Goal: Check status: Check status

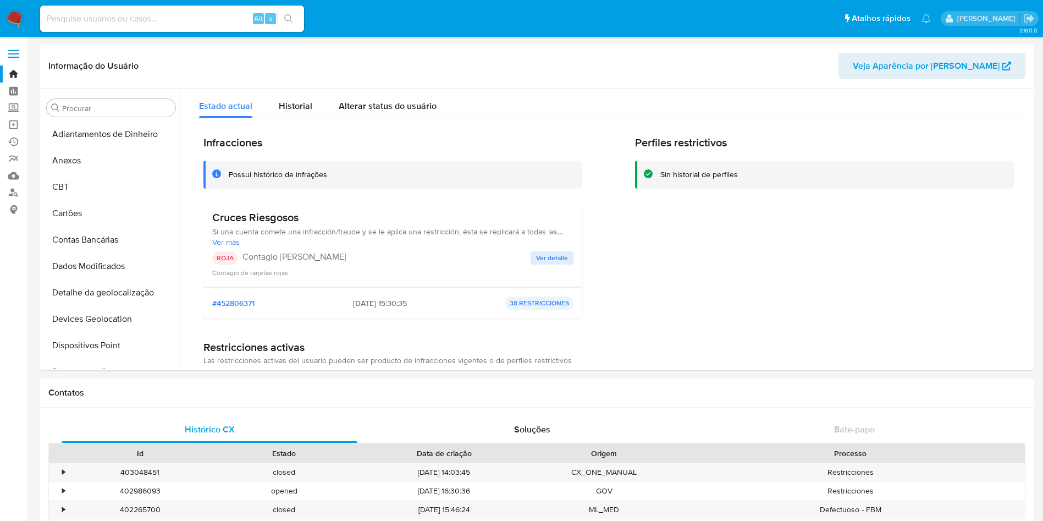
select select "10"
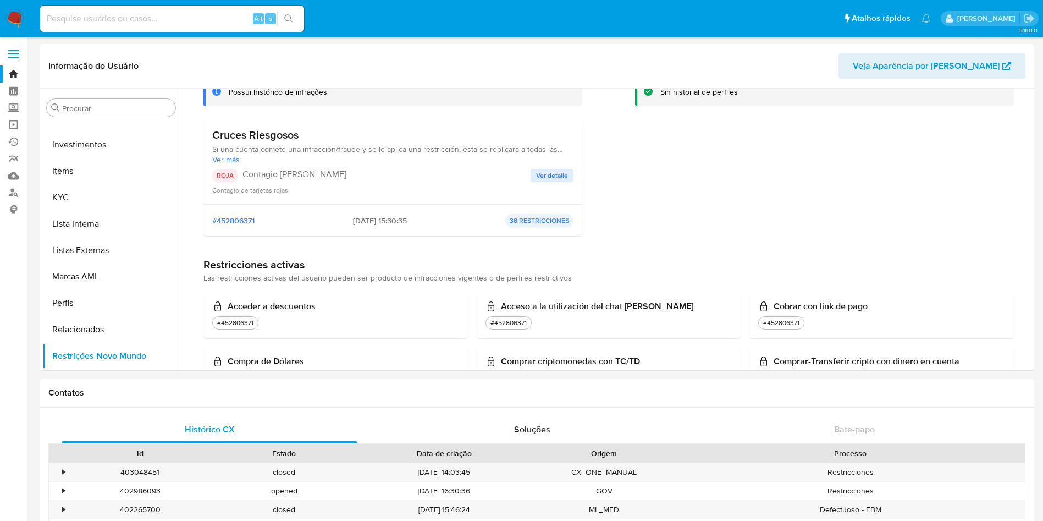
click at [116, 17] on input at bounding box center [172, 19] width 264 height 14
type input "shop_magno"
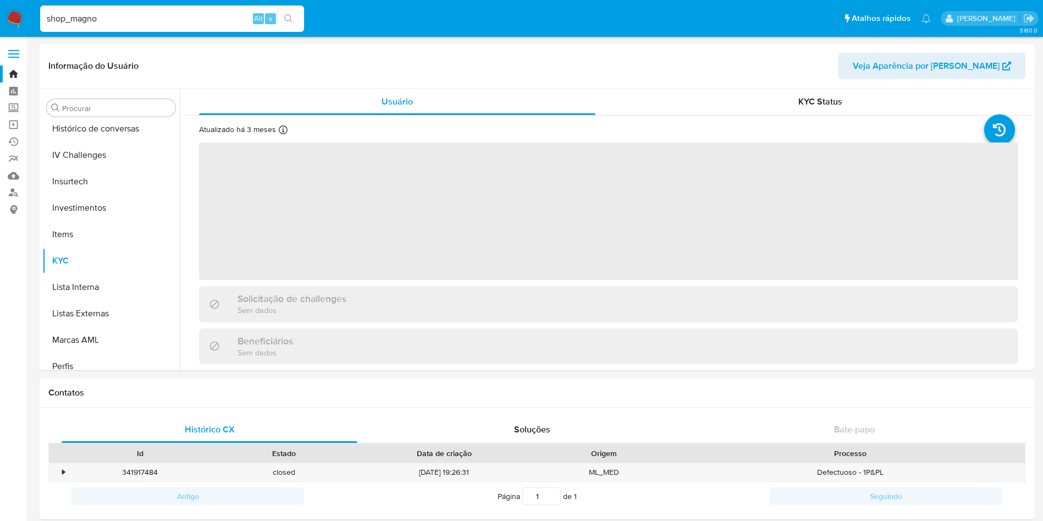
scroll to position [517, 0]
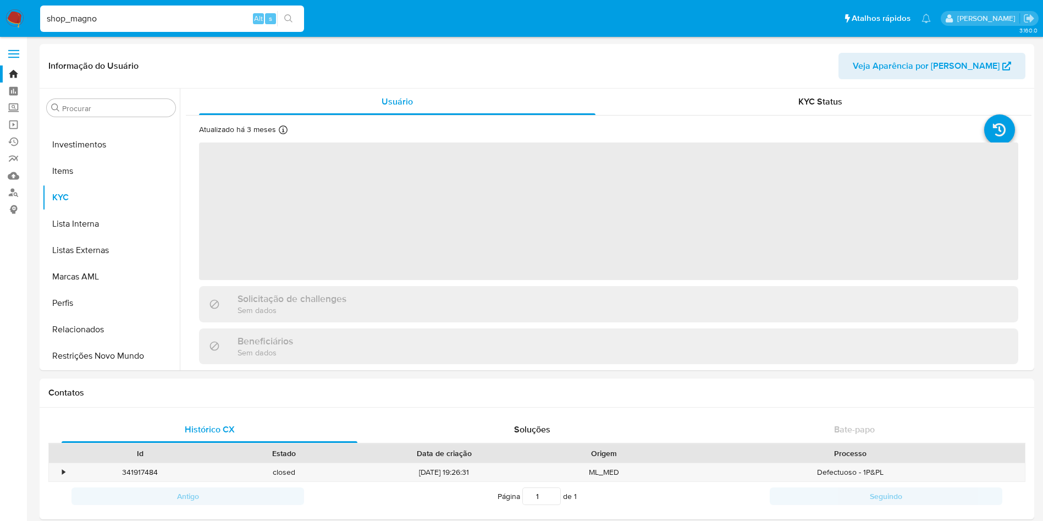
select select "10"
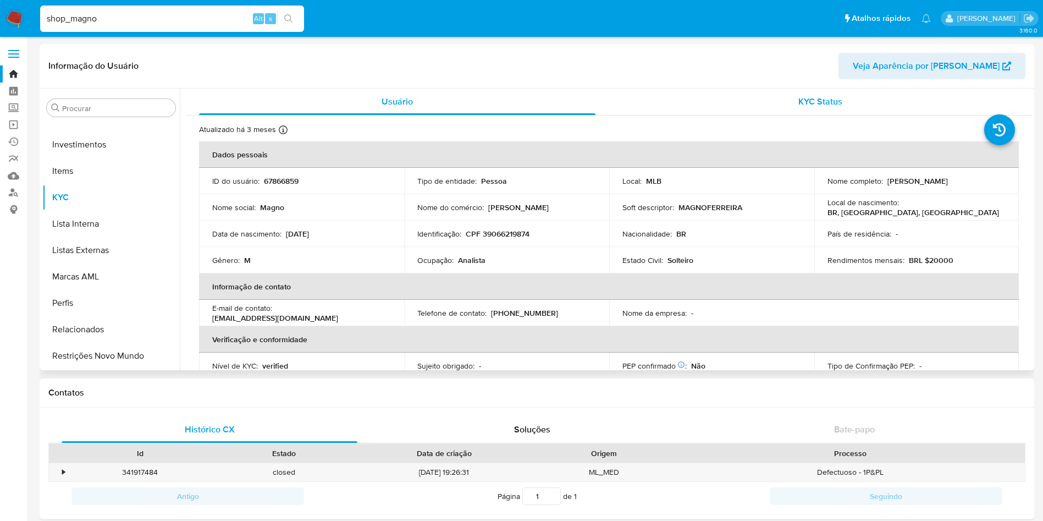
click at [793, 106] on div "KYC Status" at bounding box center [820, 102] width 396 height 26
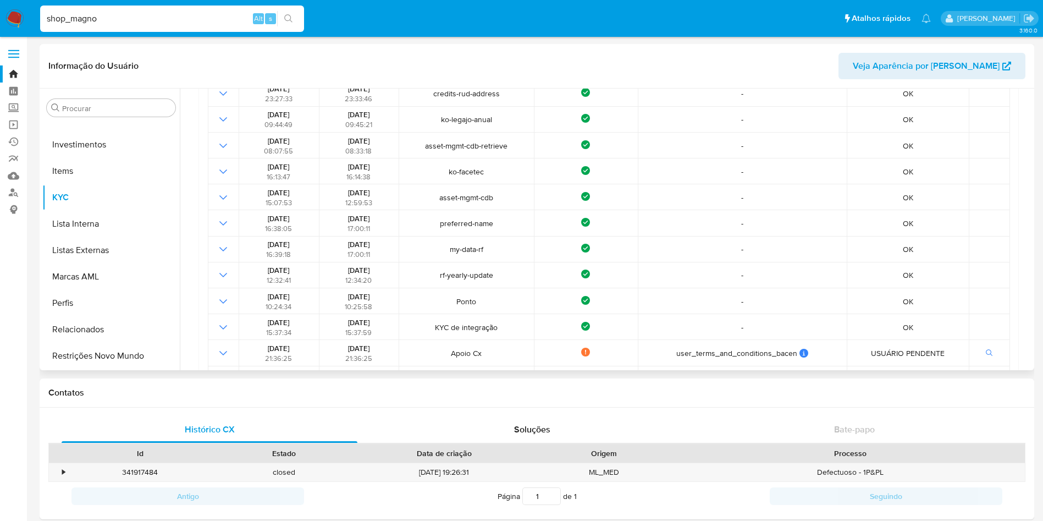
scroll to position [296, 0]
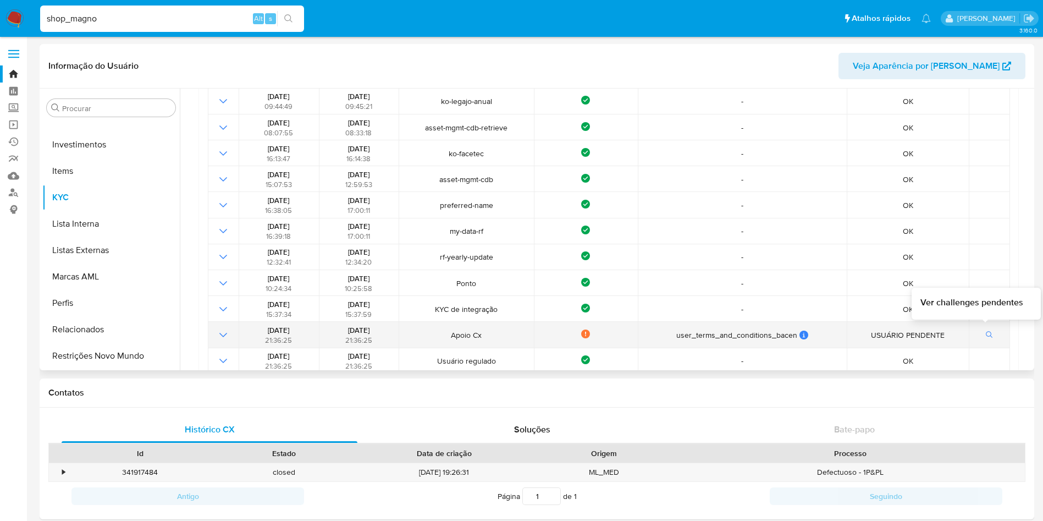
click at [980, 338] on button "button" at bounding box center [989, 334] width 19 height 13
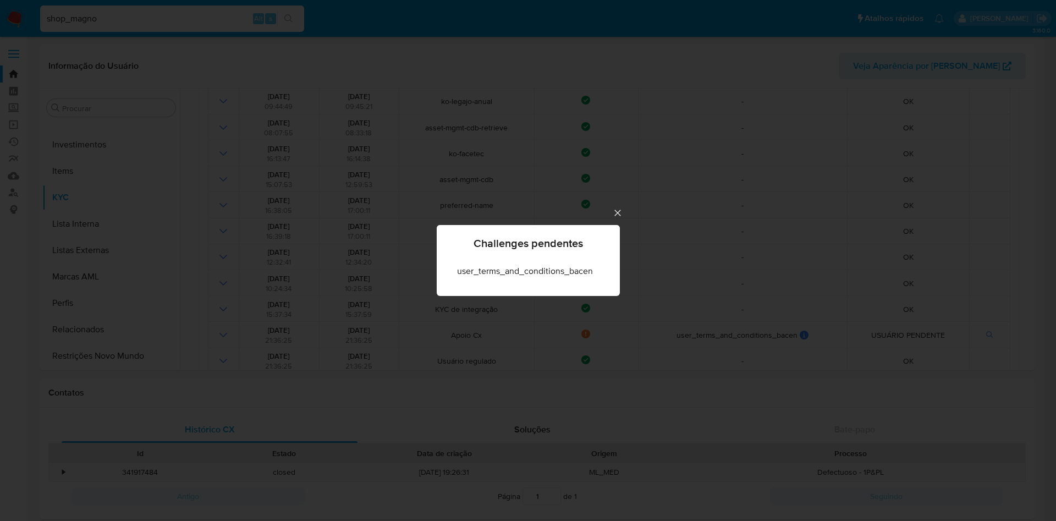
click at [654, 284] on div "Challenges pendentes user_terms_and_conditions_bacen" at bounding box center [528, 260] width 1056 height 521
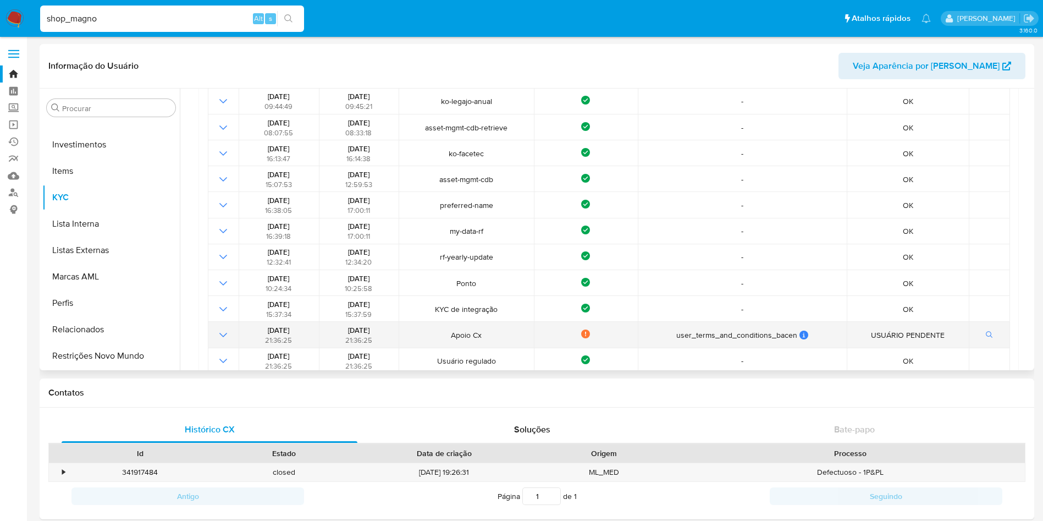
click at [216, 333] on td at bounding box center [223, 335] width 31 height 26
click at [219, 333] on icon "Mostrar operación" at bounding box center [223, 334] width 13 height 13
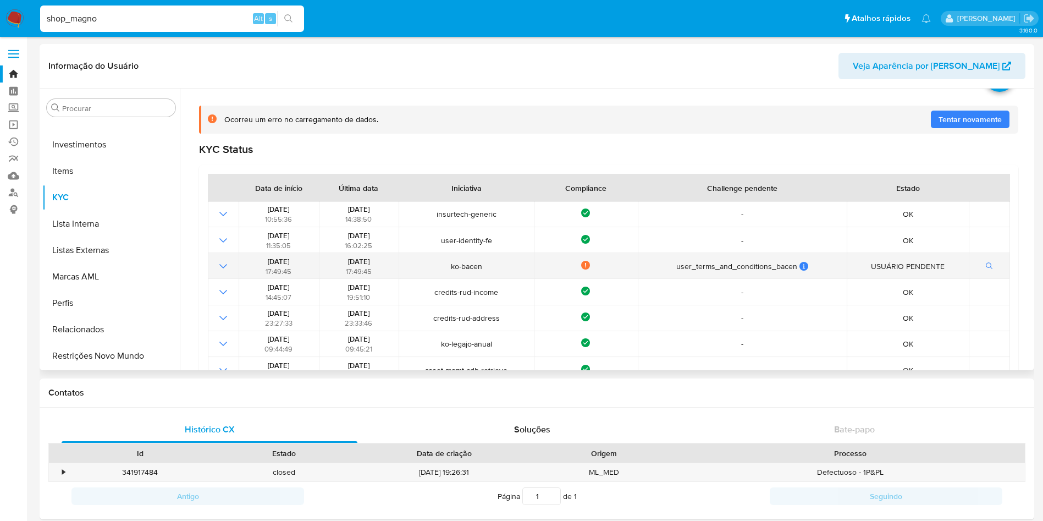
scroll to position [62, 0]
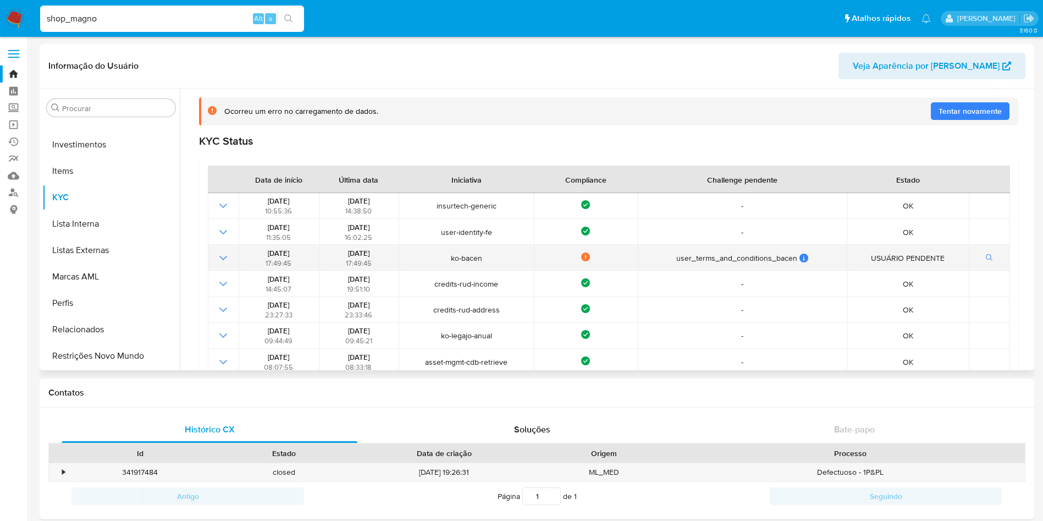
click at [229, 256] on icon "Mostrar operación" at bounding box center [223, 257] width 13 height 13
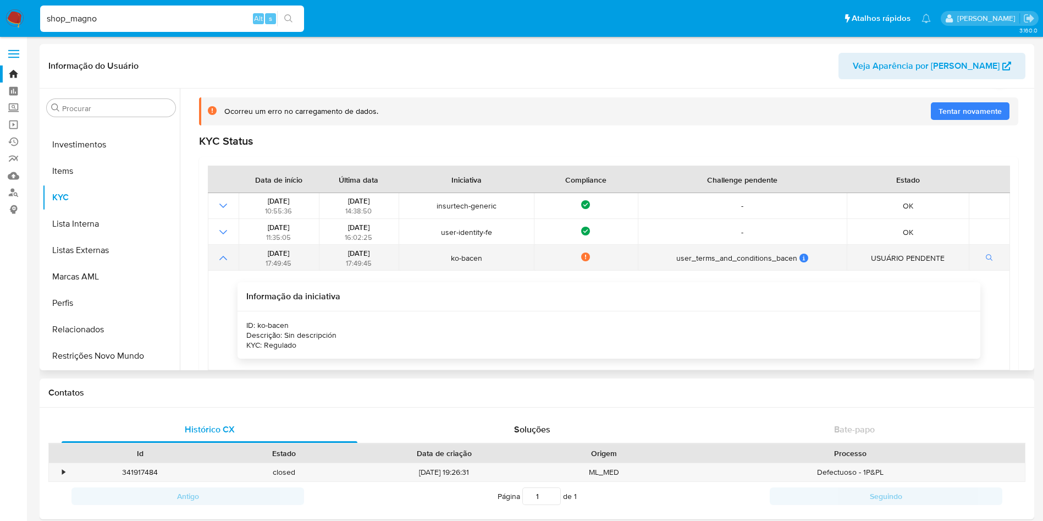
scroll to position [83, 0]
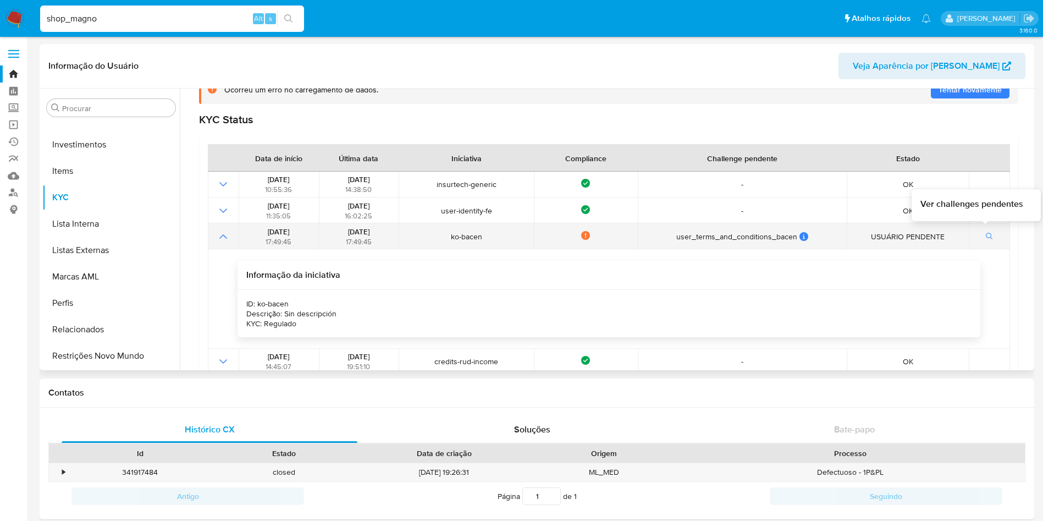
click at [986, 238] on icon "button" at bounding box center [990, 237] width 8 height 8
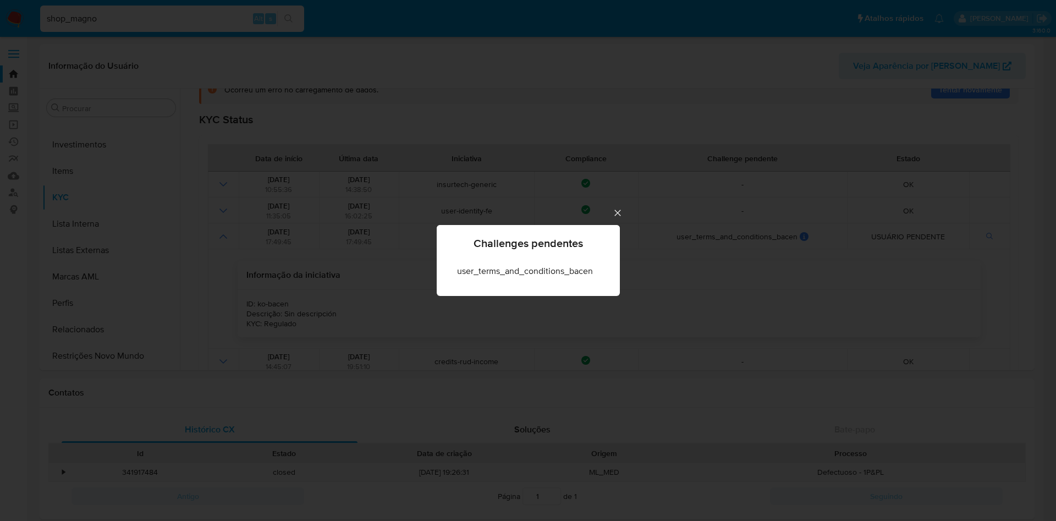
click at [750, 288] on div "Challenges pendentes user_terms_and_conditions_bacen" at bounding box center [528, 260] width 1056 height 521
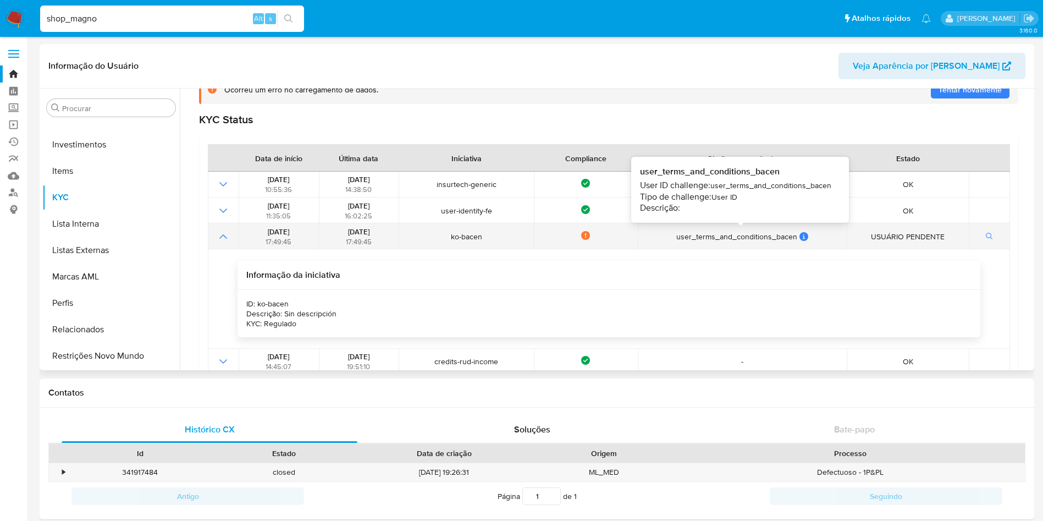
click at [799, 239] on icon at bounding box center [803, 236] width 9 height 9
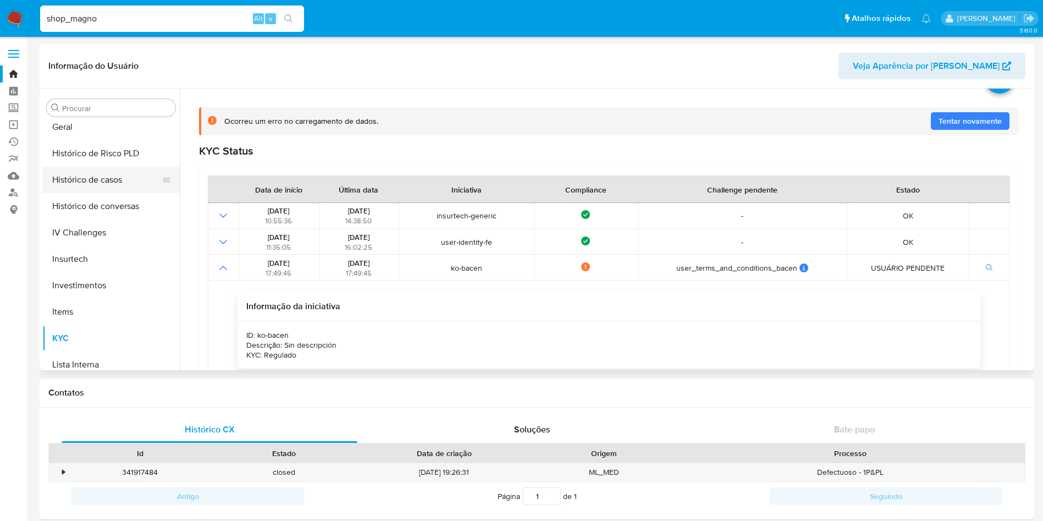
scroll to position [236, 0]
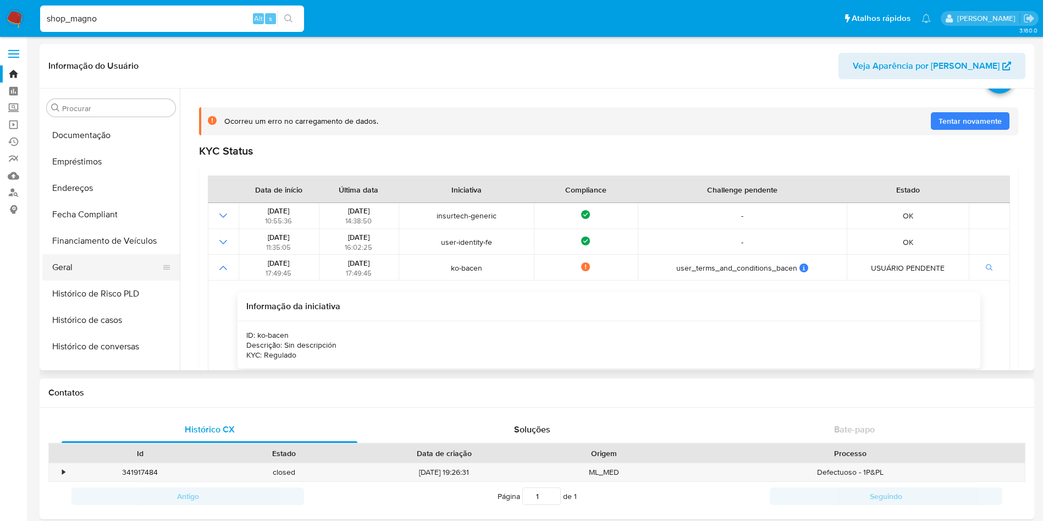
click at [91, 266] on button "Geral" at bounding box center [106, 267] width 129 height 26
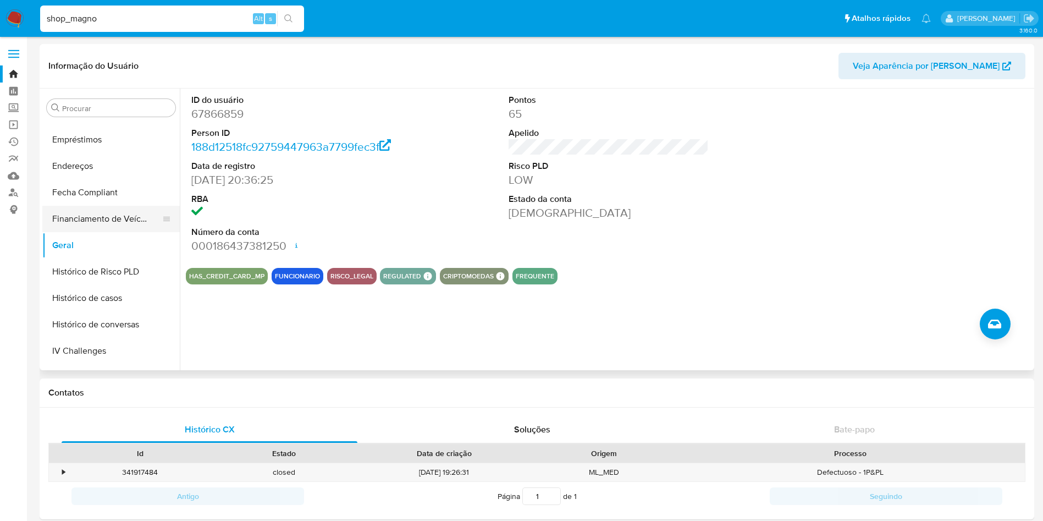
scroll to position [318, 0]
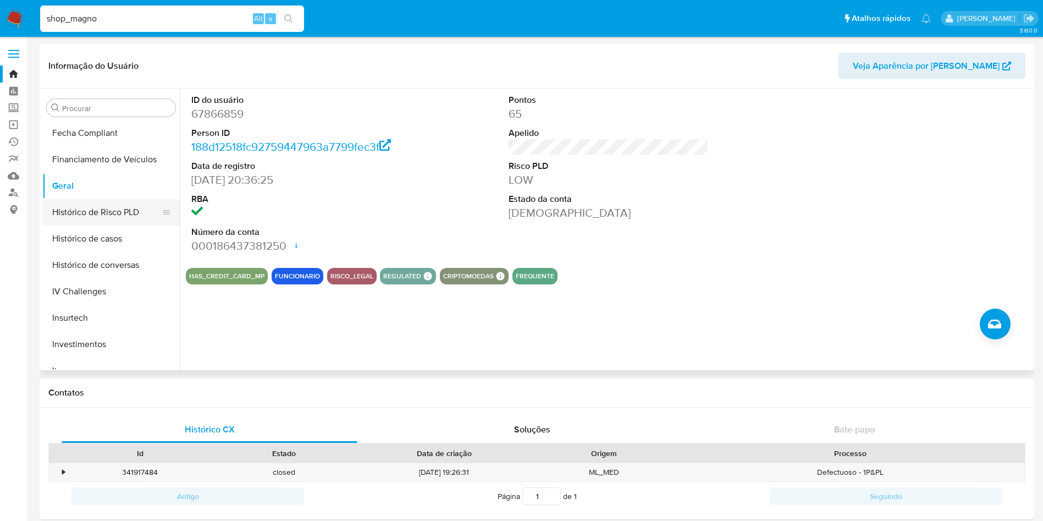
click at [106, 219] on button "Histórico de Risco PLD" at bounding box center [106, 212] width 129 height 26
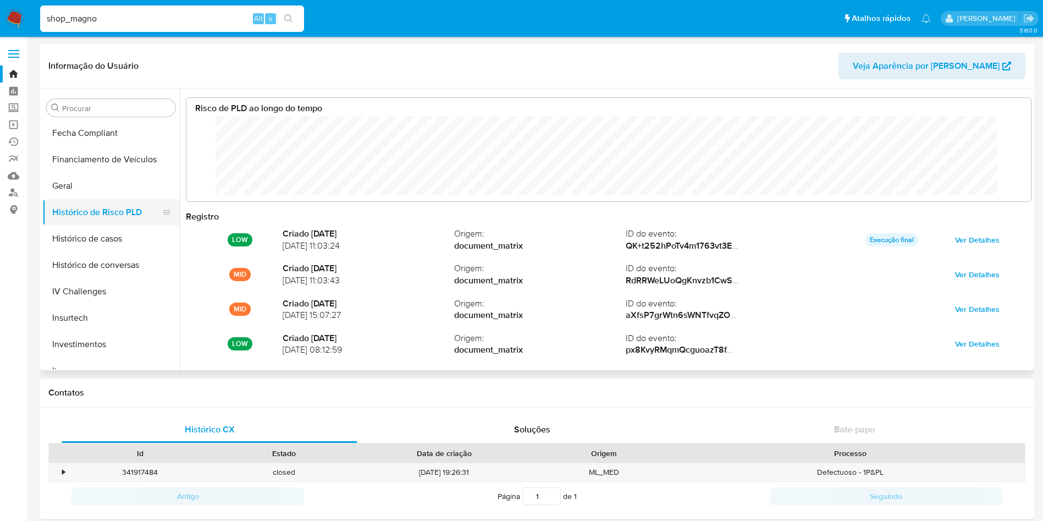
scroll to position [82, 823]
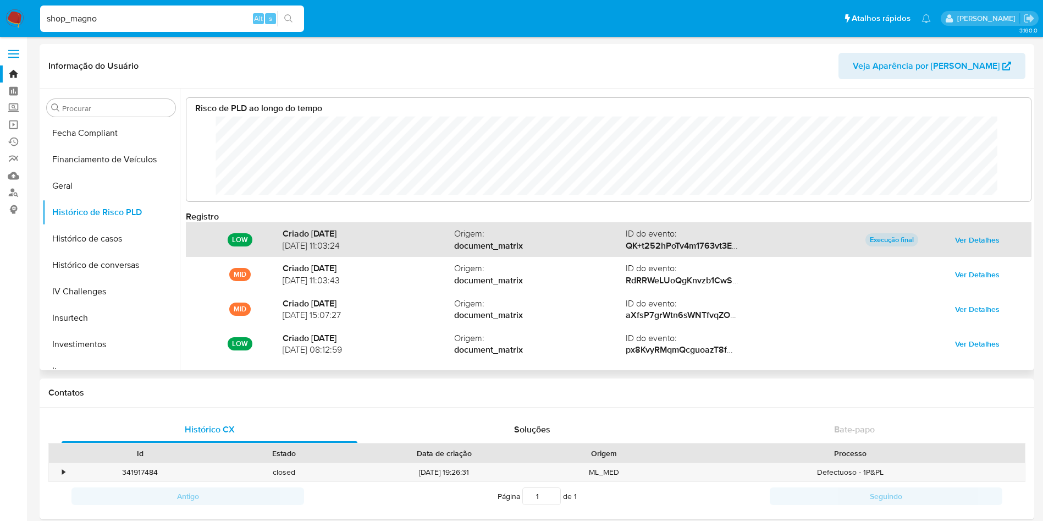
click at [896, 237] on p "Execução final" at bounding box center [891, 239] width 53 height 13
click at [969, 235] on span "Ver Detalhes" at bounding box center [977, 239] width 45 height 15
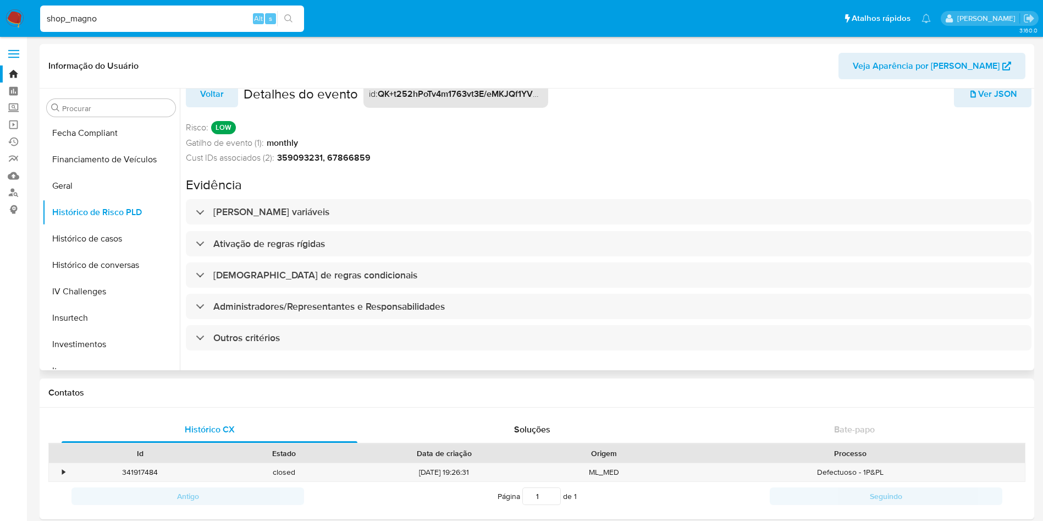
scroll to position [29, 0]
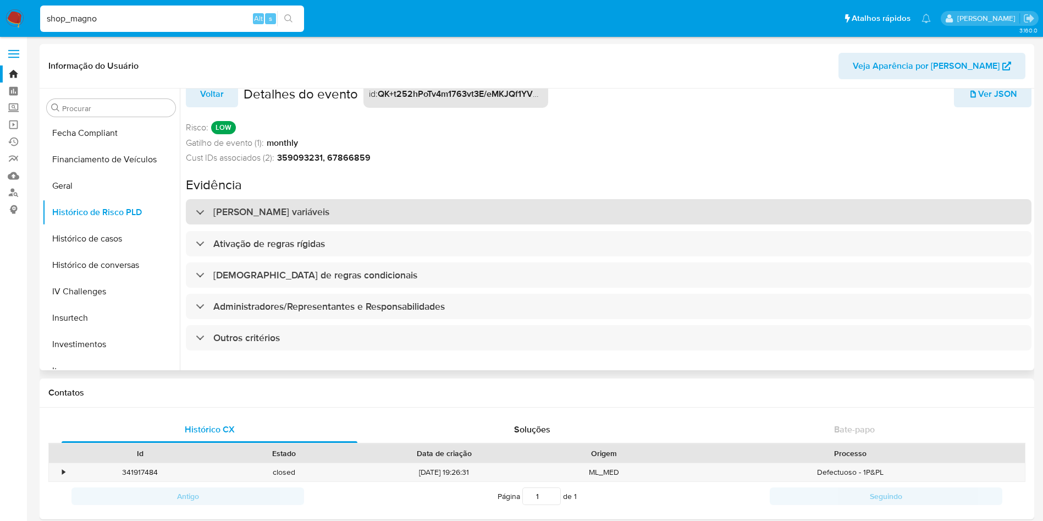
click at [351, 199] on div "[PERSON_NAME] variáveis" at bounding box center [609, 211] width 846 height 25
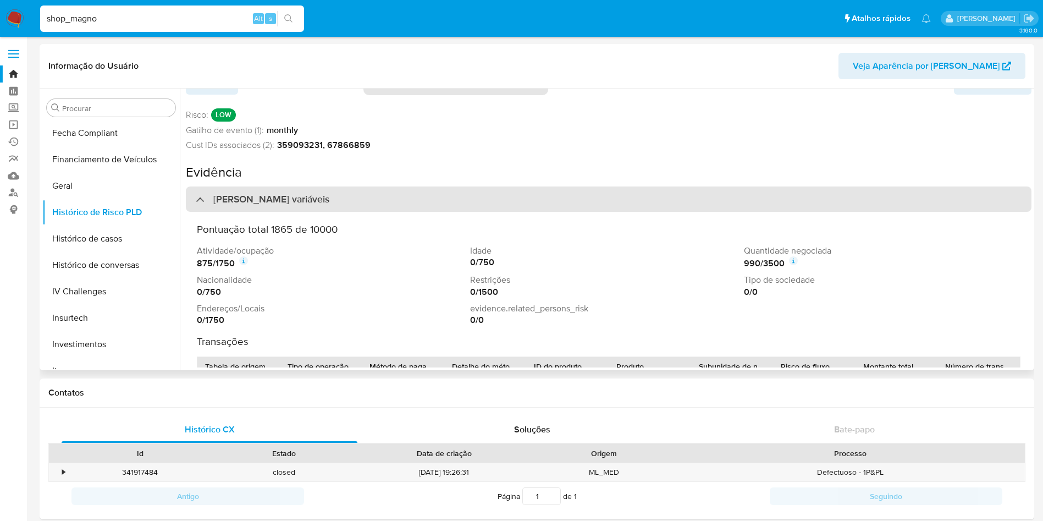
scroll to position [8, 0]
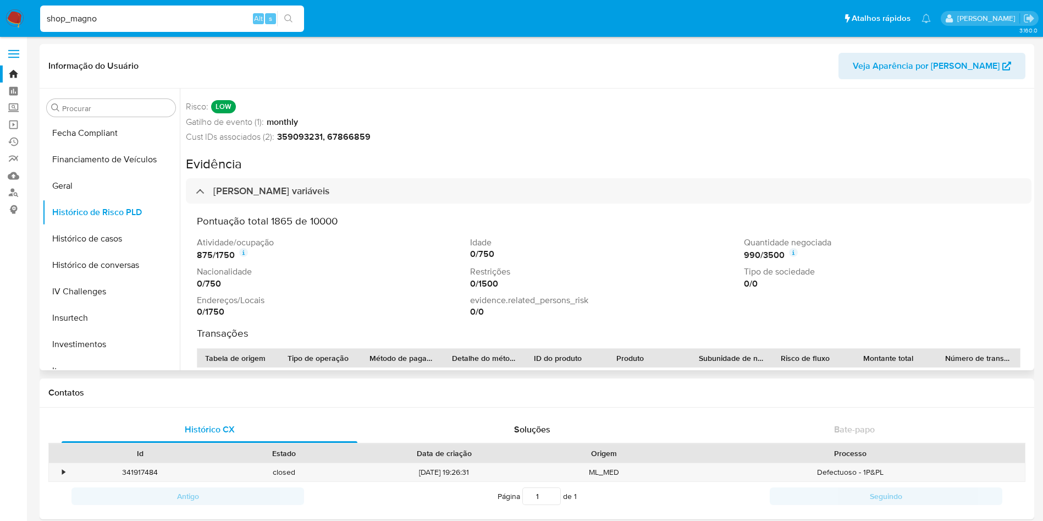
click at [789, 249] on icon at bounding box center [793, 252] width 9 height 9
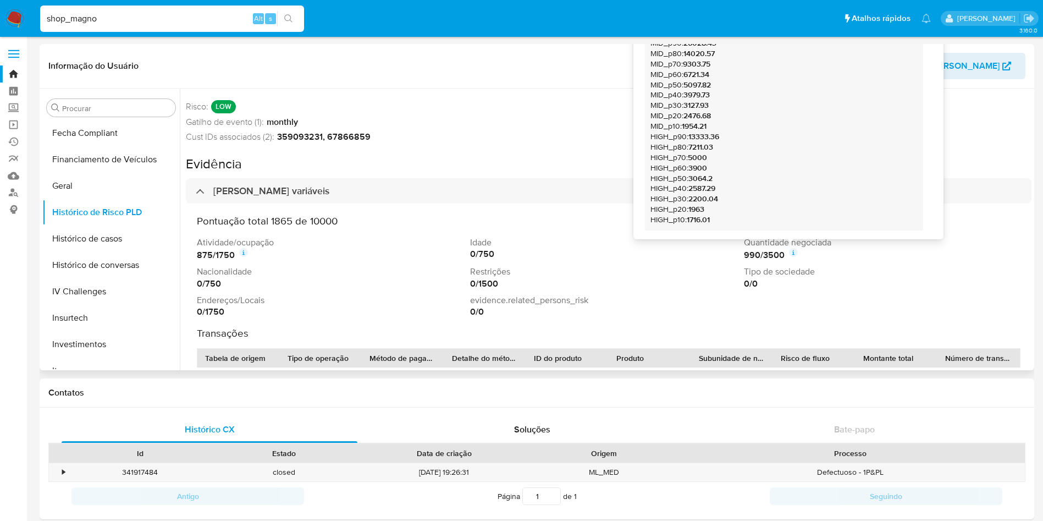
click at [731, 264] on div "Atividade/ocupação 875 / 1750 Idade 0 / 750 Quantidade negociada 990 / 3500 Evi…" at bounding box center [609, 276] width 824 height 81
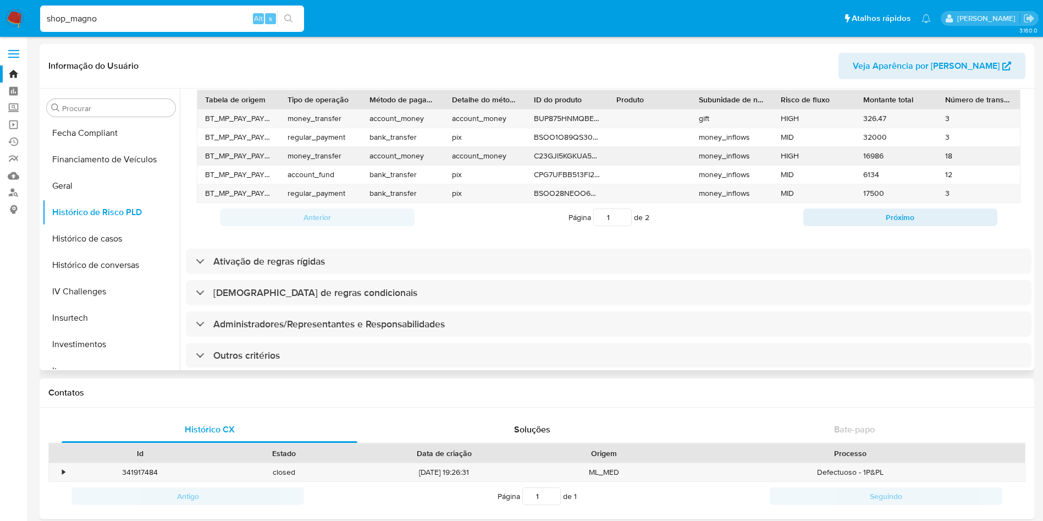
scroll to position [267, 0]
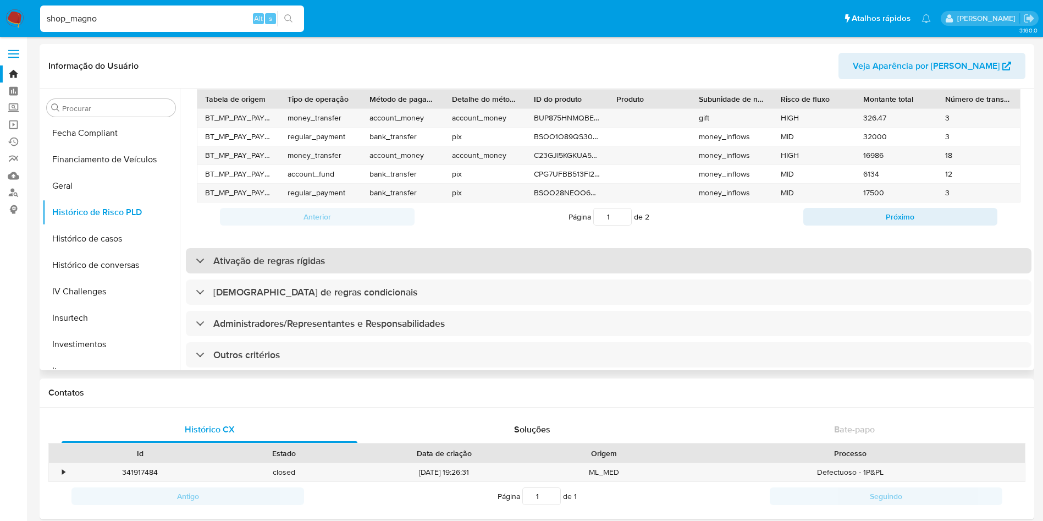
click at [278, 263] on h3 "Ativação de regras rígidas" at bounding box center [269, 261] width 112 height 12
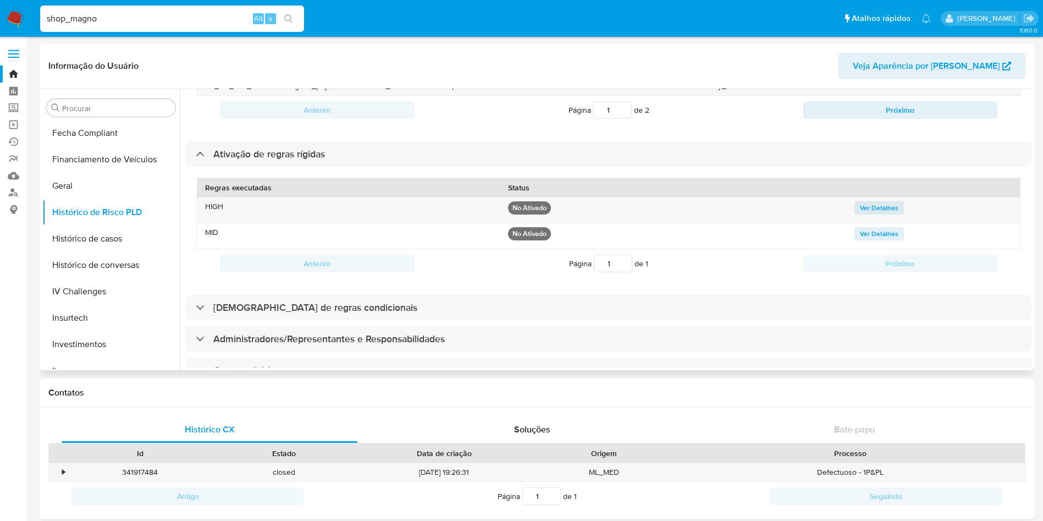
scroll to position [376, 0]
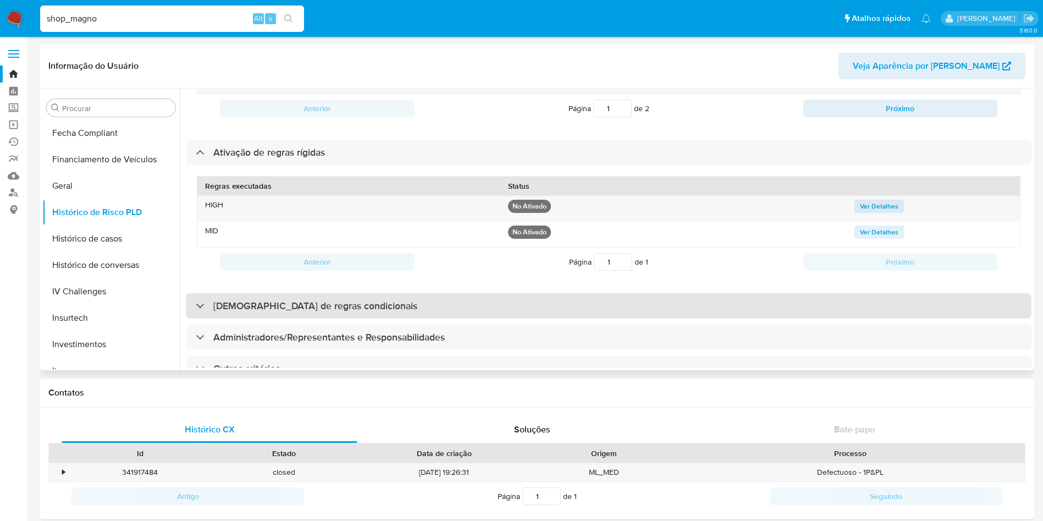
click at [289, 316] on div "[DEMOGRAPHIC_DATA] de regras condicionais" at bounding box center [609, 305] width 846 height 25
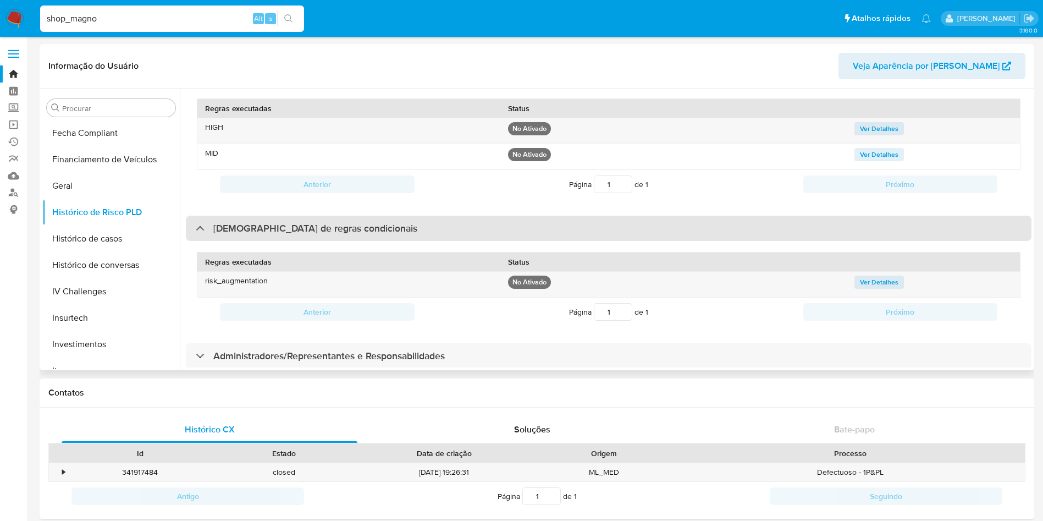
scroll to position [512, 0]
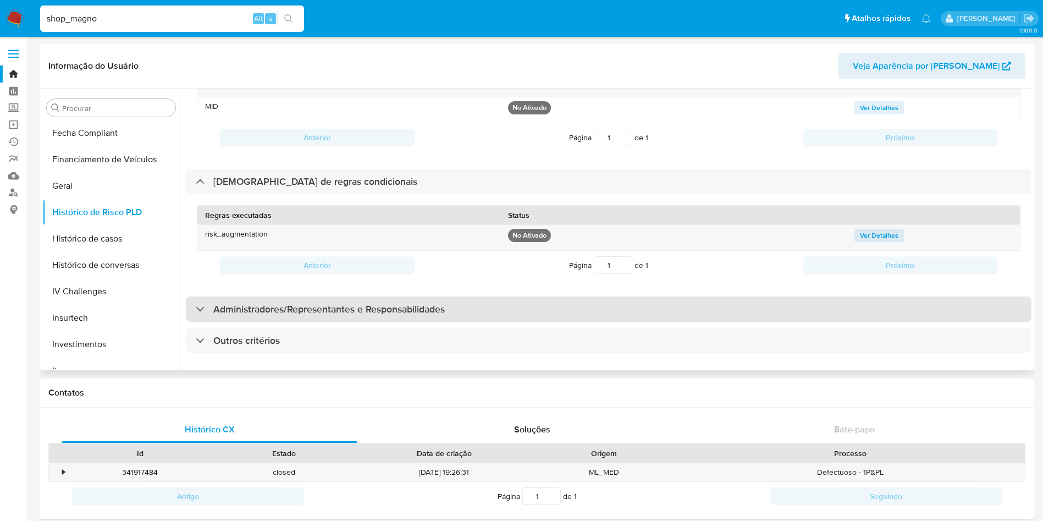
click at [293, 306] on div "Administradores/Representantes e Responsabilidades" at bounding box center [609, 308] width 846 height 25
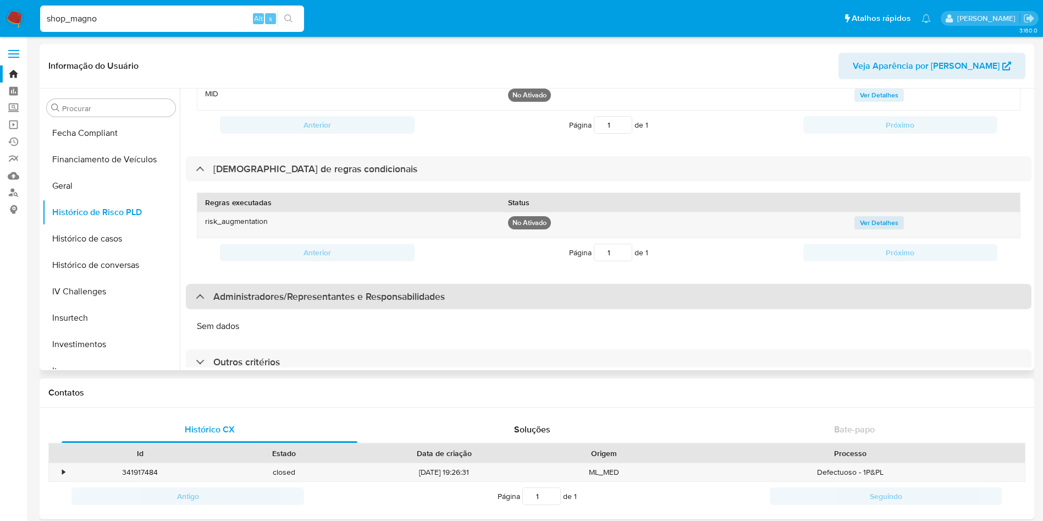
scroll to position [547, 0]
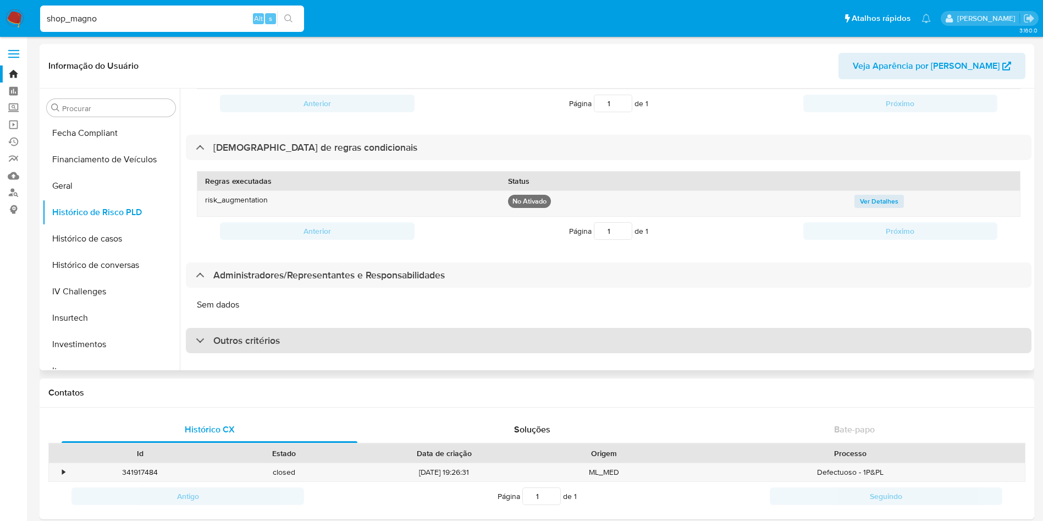
click at [266, 334] on h3 "Outros critérios" at bounding box center [246, 340] width 67 height 12
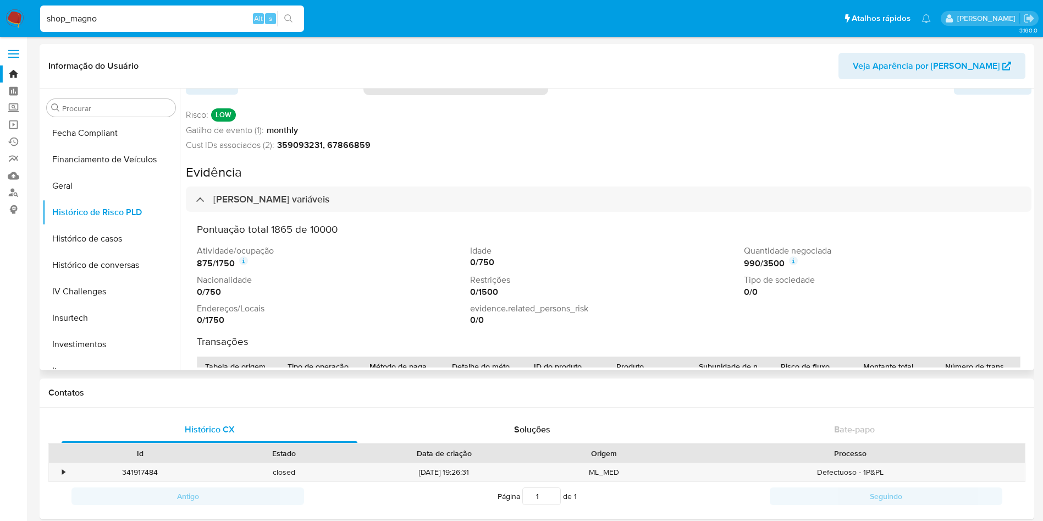
scroll to position [0, 0]
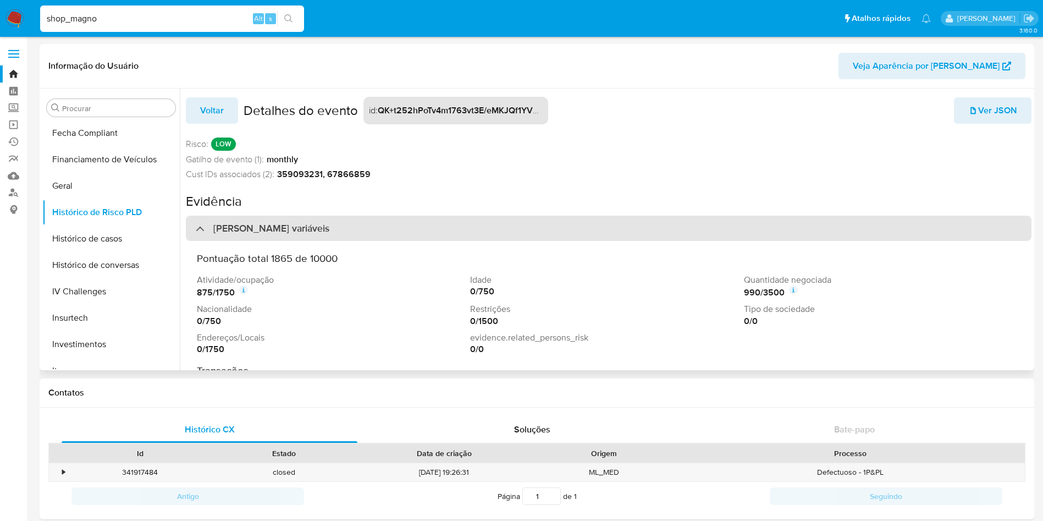
click at [214, 235] on div "[PERSON_NAME] variáveis" at bounding box center [609, 228] width 846 height 25
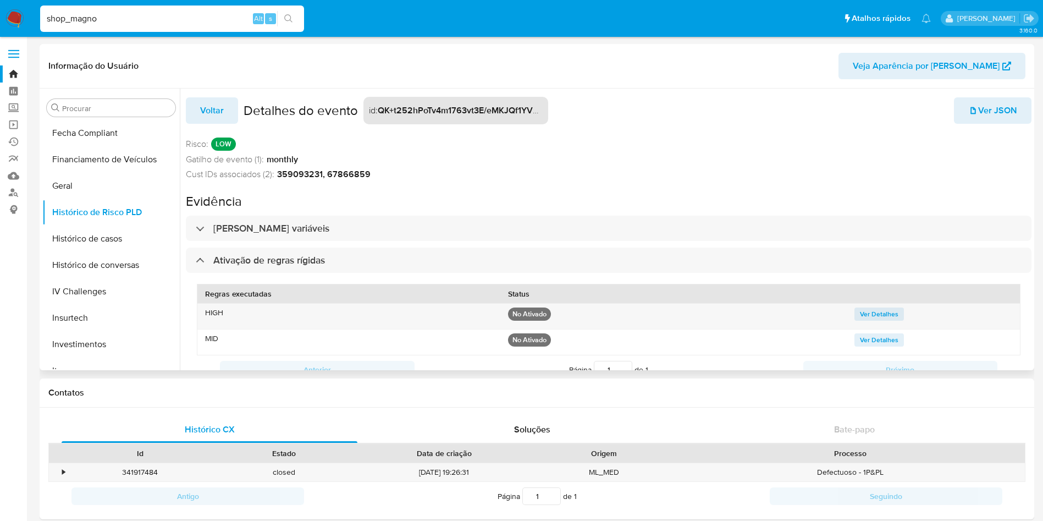
click at [225, 122] on button "Voltar" at bounding box center [212, 110] width 52 height 26
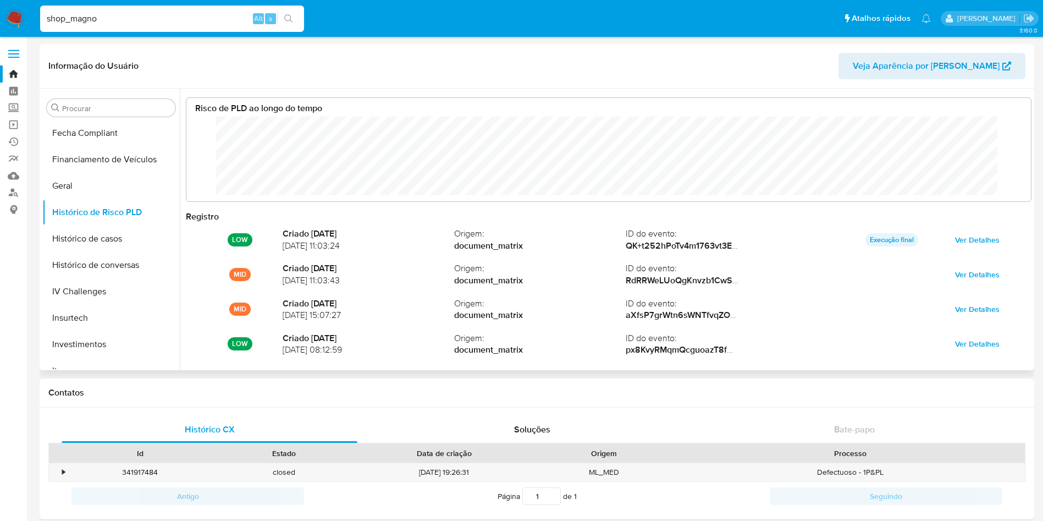
scroll to position [82, 823]
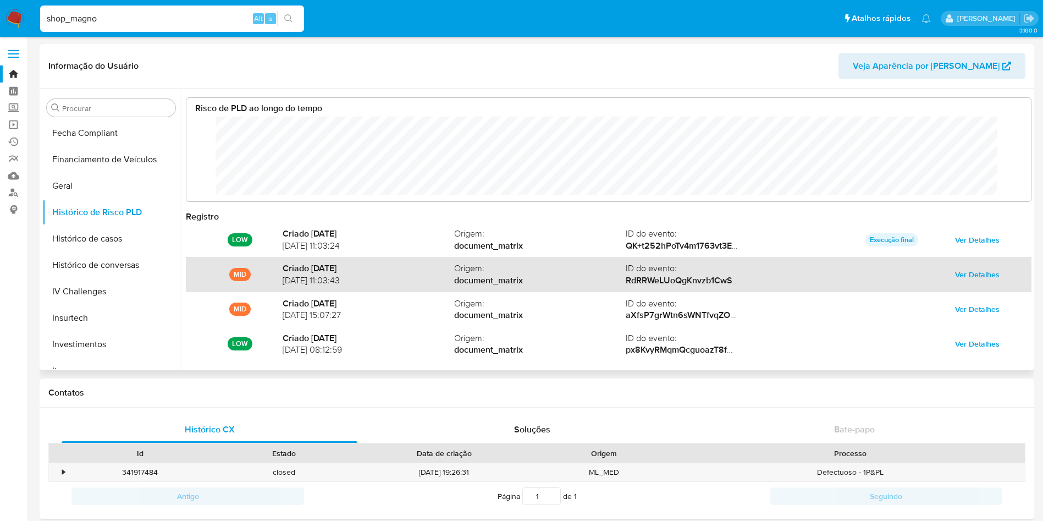
click at [962, 273] on span "Ver Detalhes" at bounding box center [977, 274] width 45 height 15
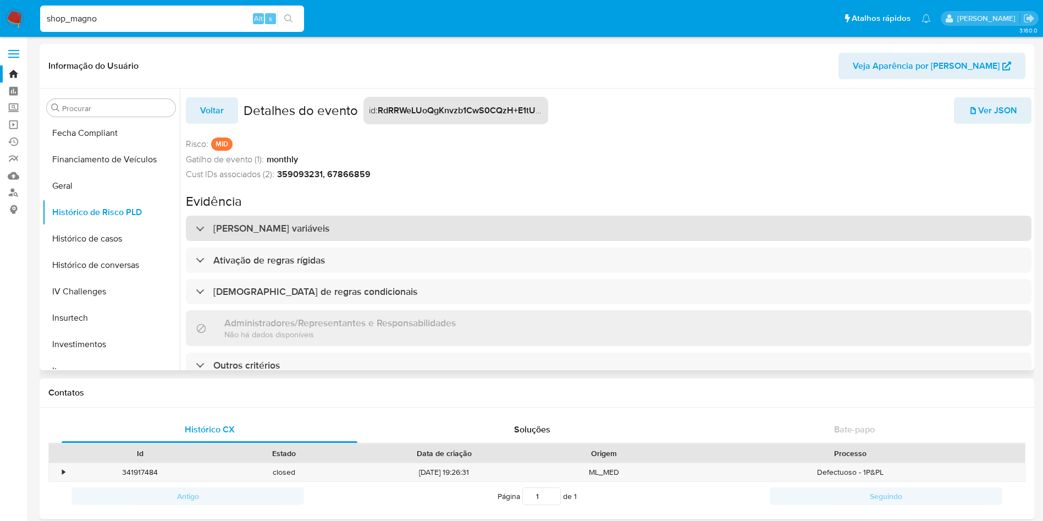
click at [278, 233] on h3 "[PERSON_NAME] variáveis" at bounding box center [271, 228] width 116 height 12
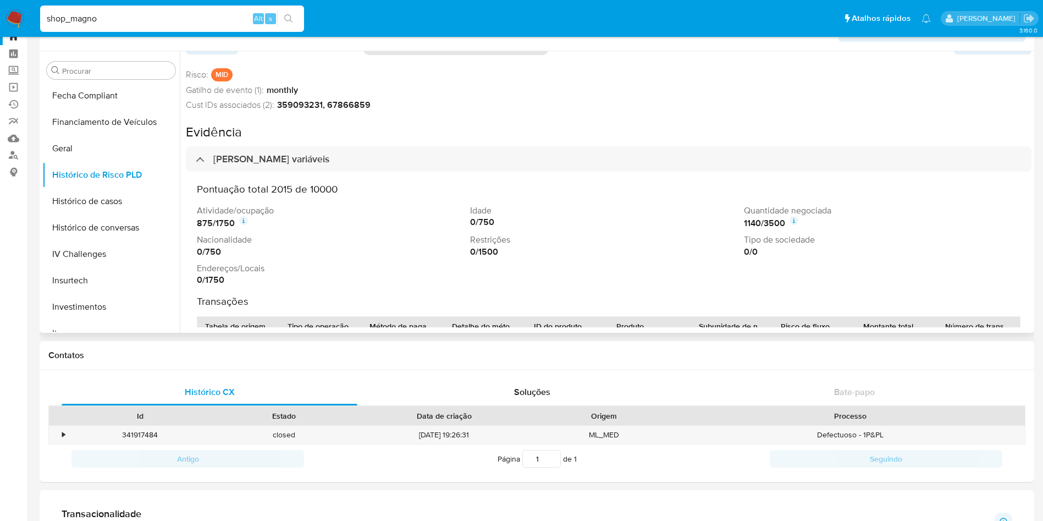
scroll to position [0, 0]
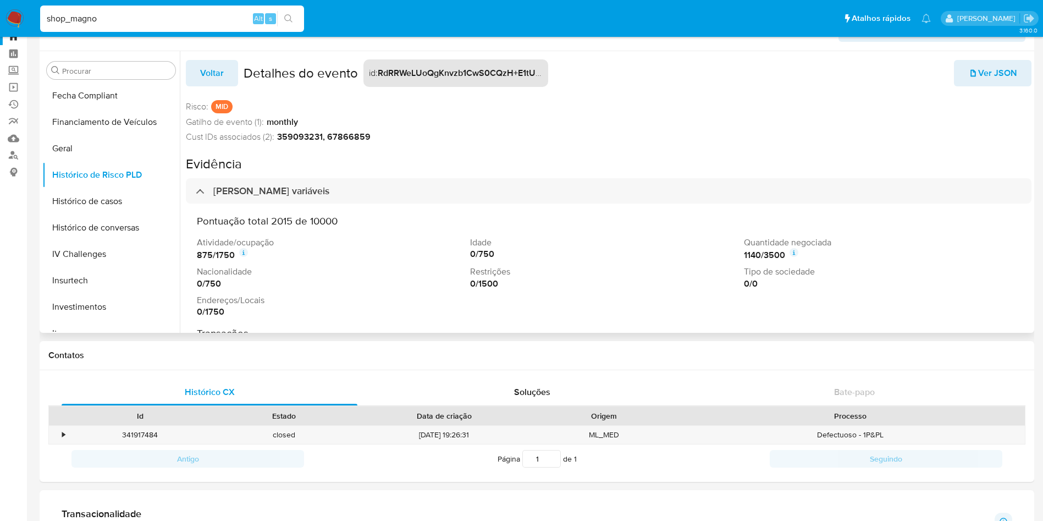
click at [210, 77] on span "Voltar" at bounding box center [212, 73] width 24 height 24
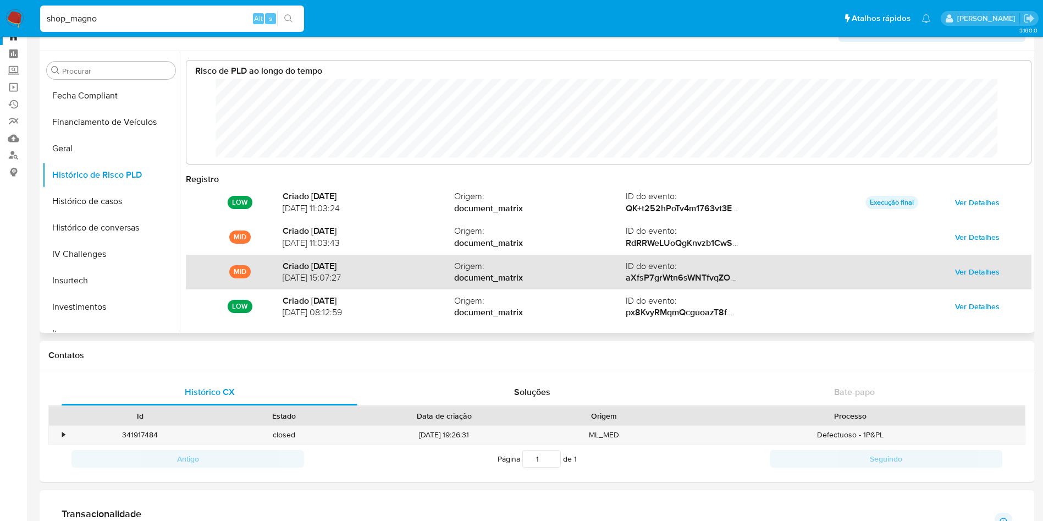
scroll to position [58, 0]
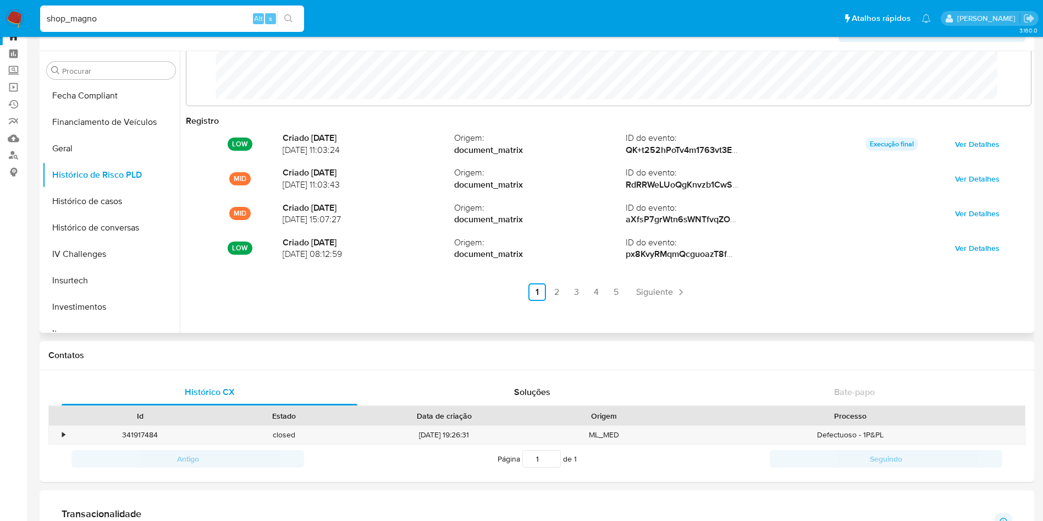
click at [550, 302] on div "Registro LOW Criado [DATE] [DATE] 11:03:24 Origem : document_matrix ID do event…" at bounding box center [609, 216] width 846 height 203
click at [555, 296] on link "2" at bounding box center [557, 292] width 18 height 18
click at [597, 294] on link "3" at bounding box center [606, 292] width 18 height 18
click at [637, 289] on link "5" at bounding box center [646, 292] width 18 height 18
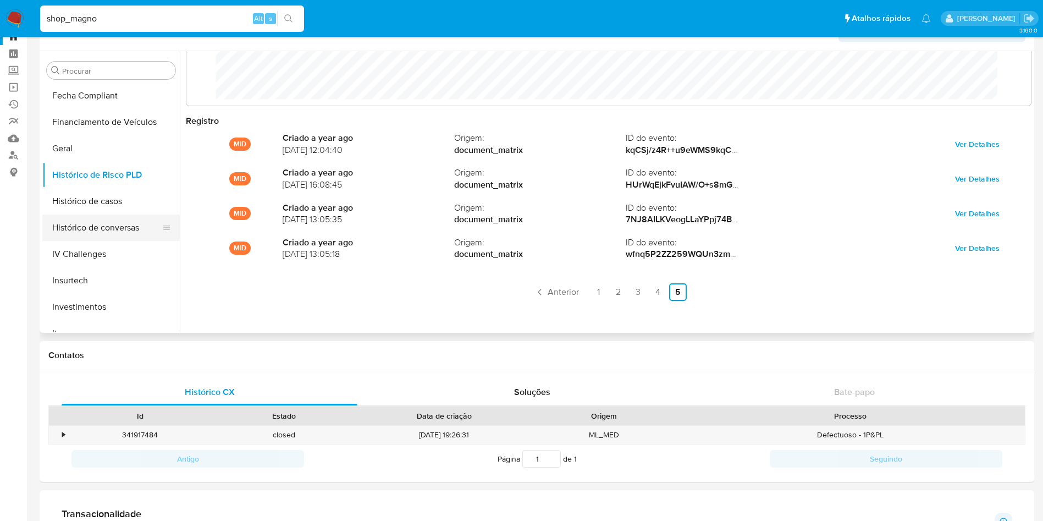
click at [108, 227] on button "Histórico de conversas" at bounding box center [106, 227] width 129 height 26
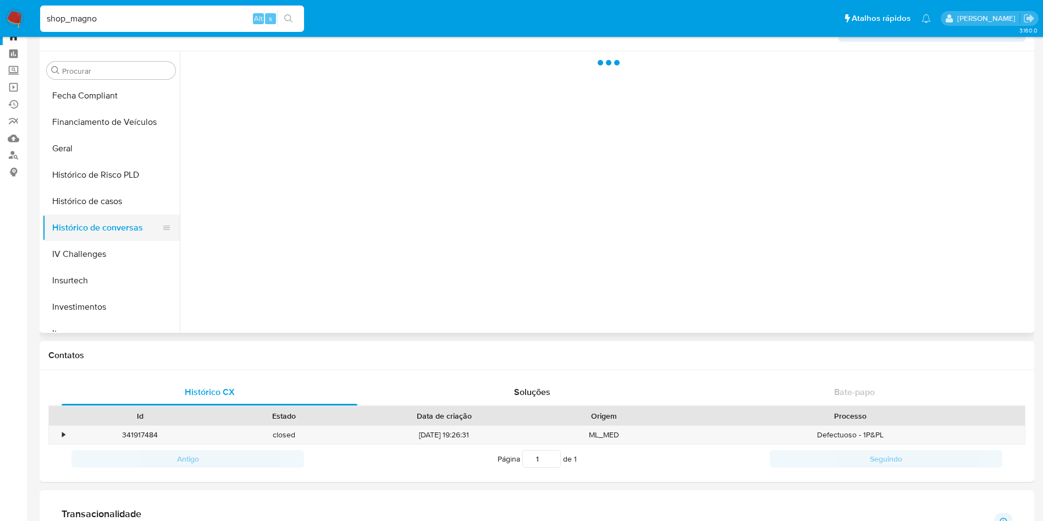
scroll to position [0, 0]
click at [98, 202] on button "Histórico de casos" at bounding box center [106, 201] width 129 height 26
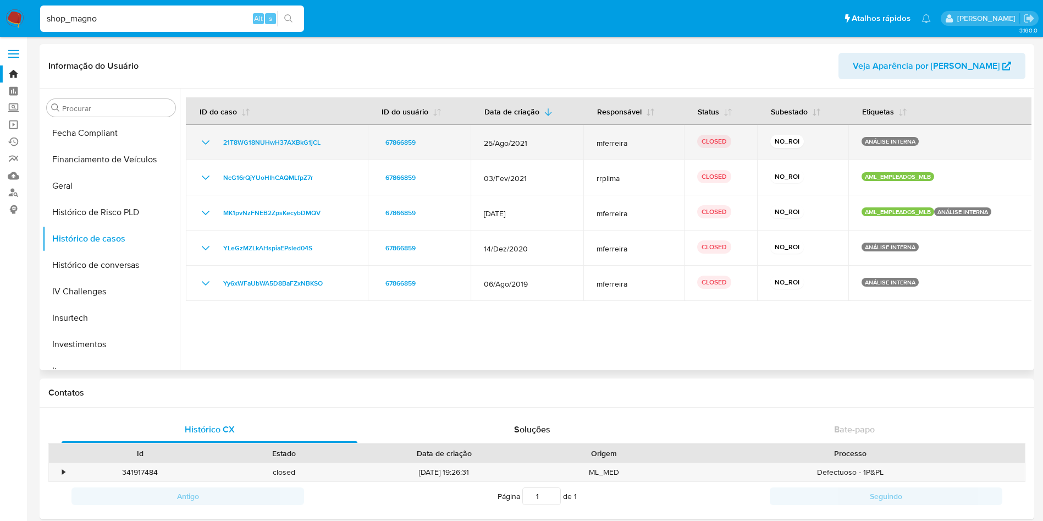
click at [208, 147] on icon "Mostrar/Ocultar" at bounding box center [205, 142] width 13 height 13
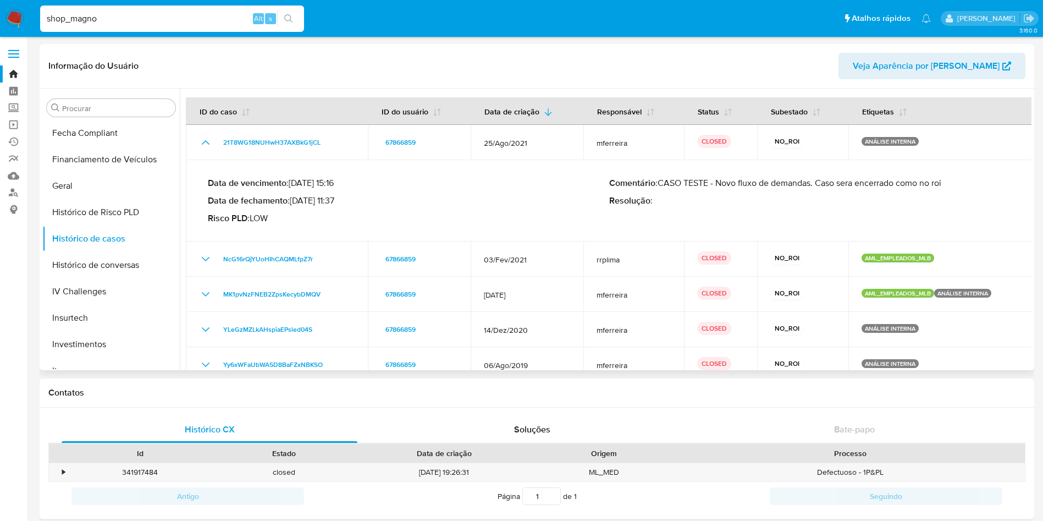
scroll to position [18, 0]
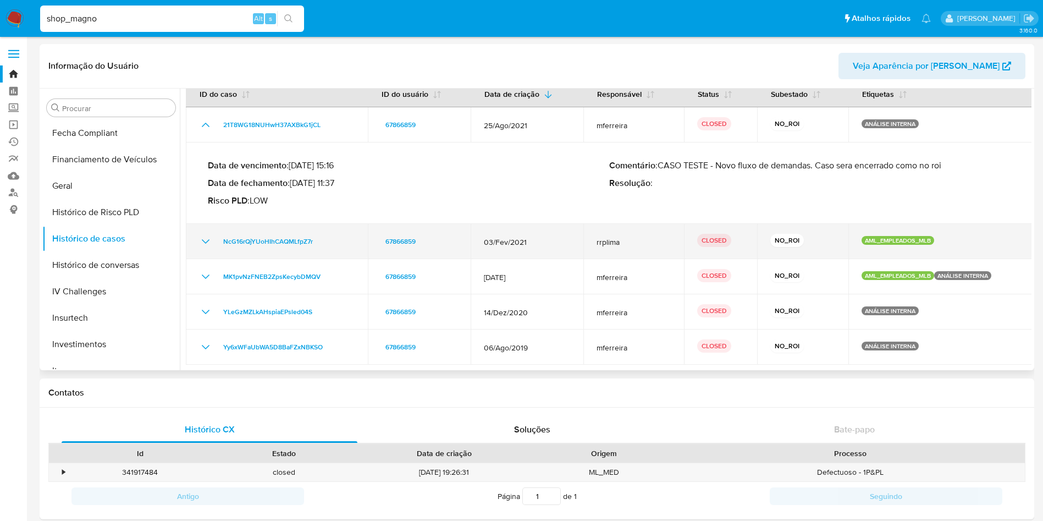
click at [203, 242] on icon "Mostrar/Ocultar" at bounding box center [205, 241] width 13 height 13
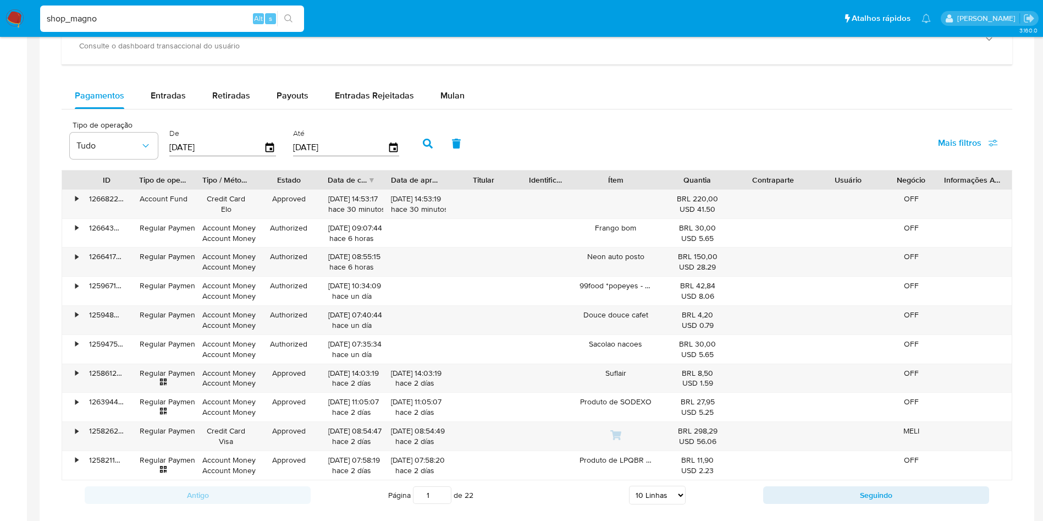
scroll to position [623, 0]
